Goal: Navigation & Orientation: Find specific page/section

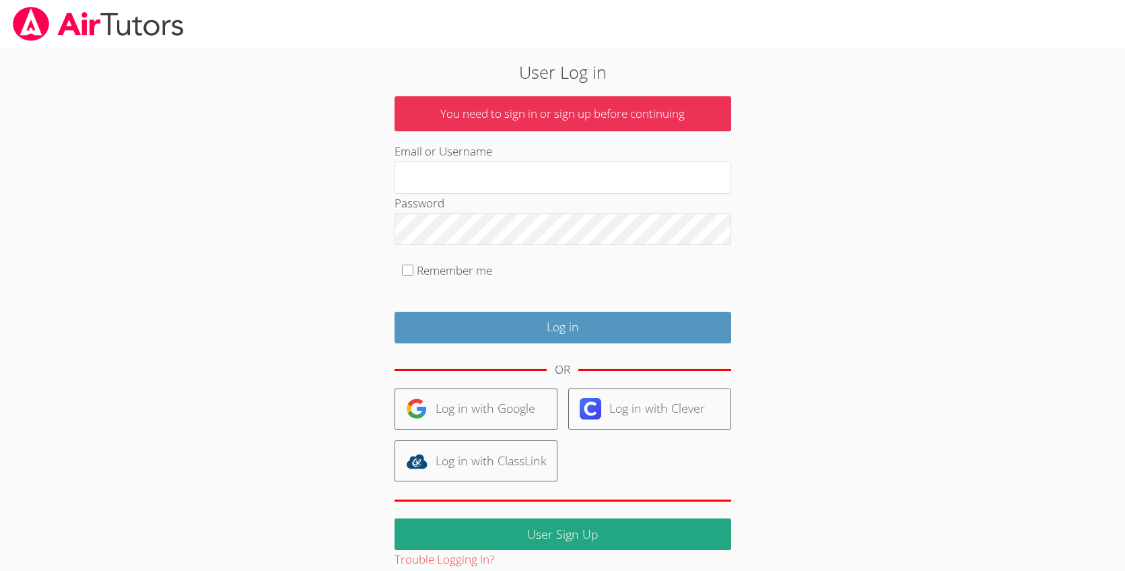
type input "johnicia.monee@hotmail.com"
click at [405, 275] on fieldset "Remember me" at bounding box center [563, 273] width 337 height 34
click at [413, 272] on input "Remember me" at bounding box center [407, 270] width 11 height 11
checkbox input "true"
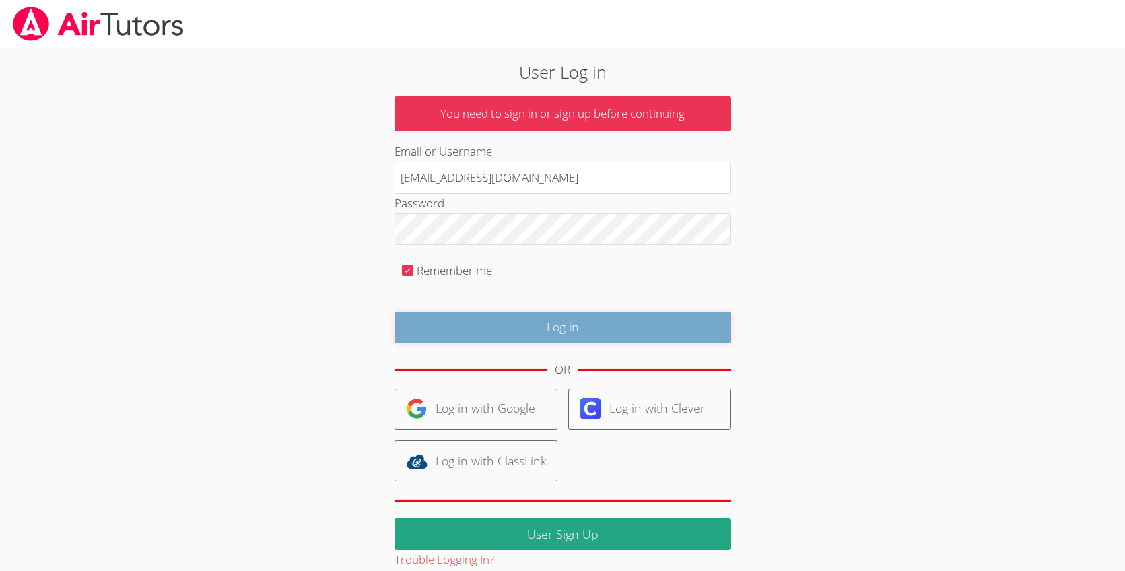
click at [457, 335] on input "Log in" at bounding box center [563, 328] width 337 height 32
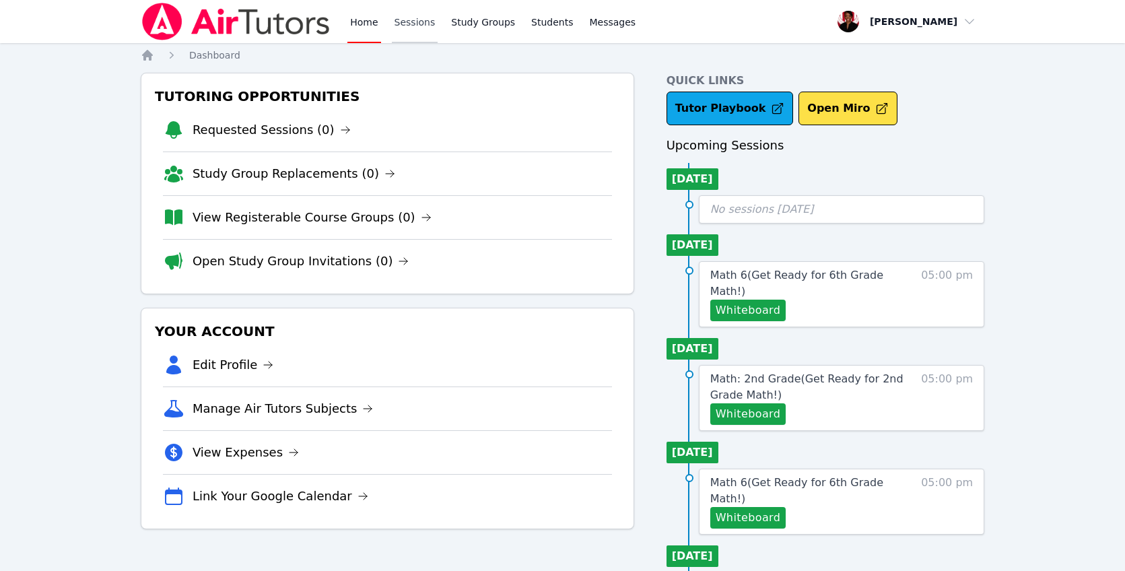
click at [427, 28] on link "Sessions" at bounding box center [415, 21] width 46 height 43
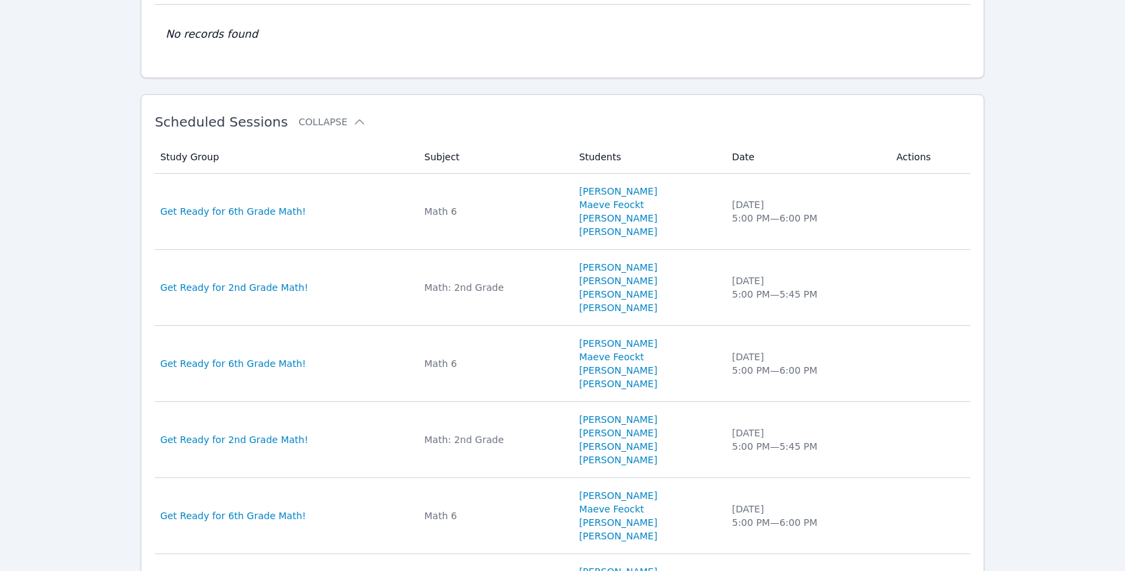
scroll to position [743, 0]
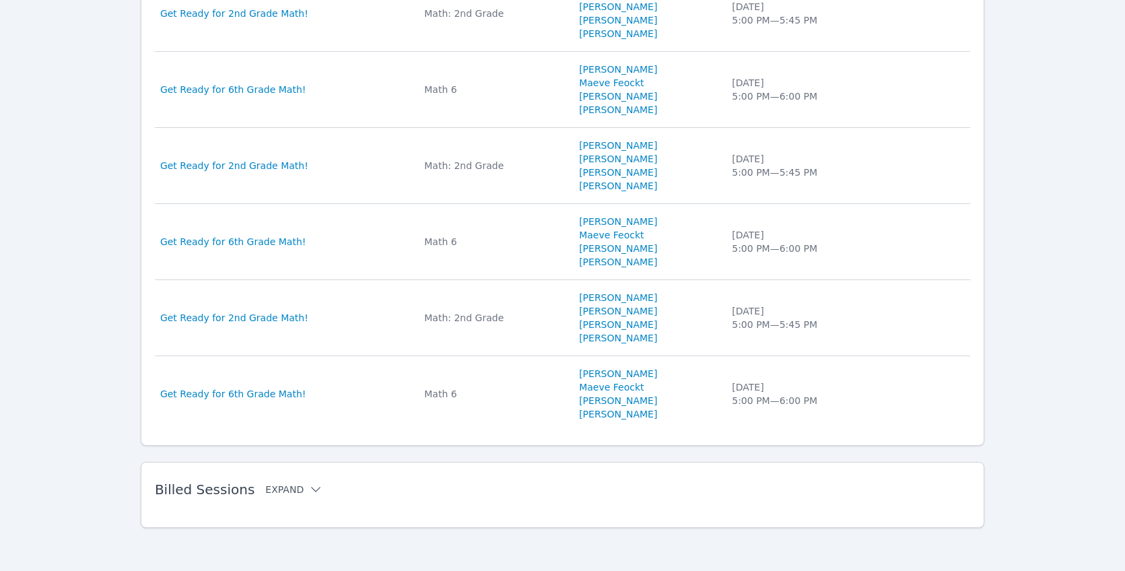
click at [309, 483] on icon at bounding box center [315, 489] width 13 height 13
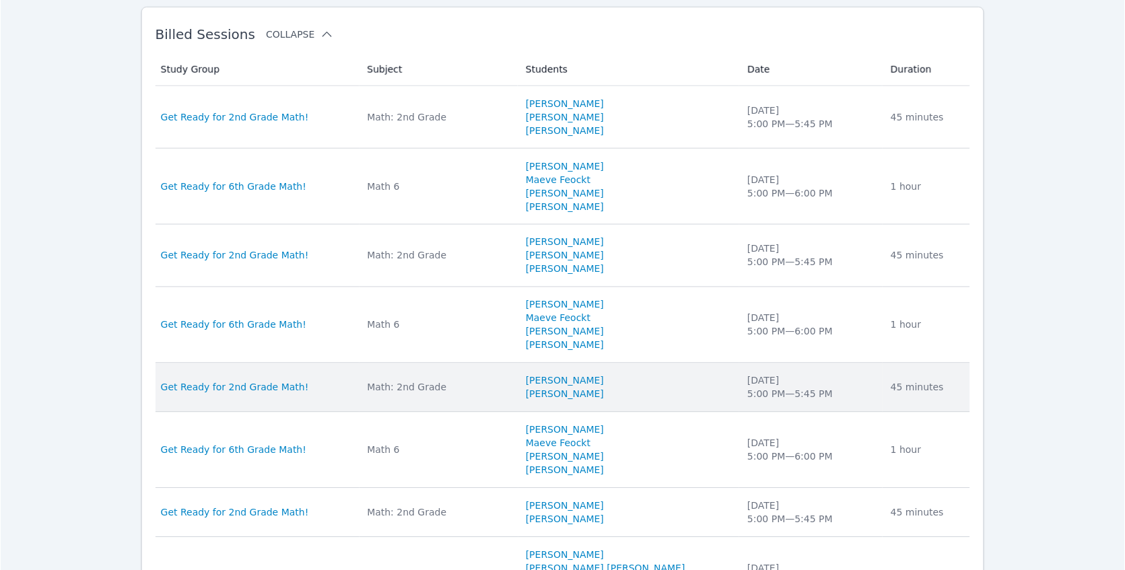
scroll to position [1179, 0]
